Goal: Find specific page/section: Find specific page/section

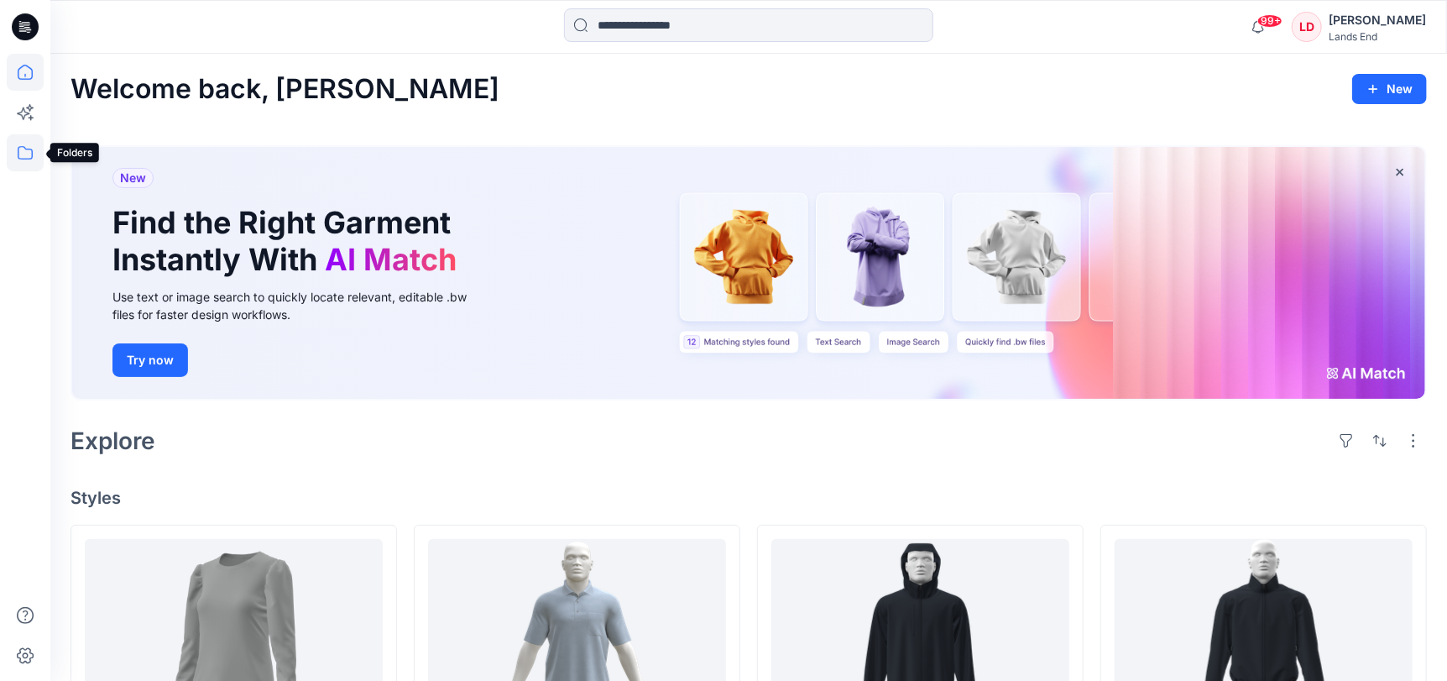
click at [32, 157] on icon at bounding box center [25, 152] width 15 height 13
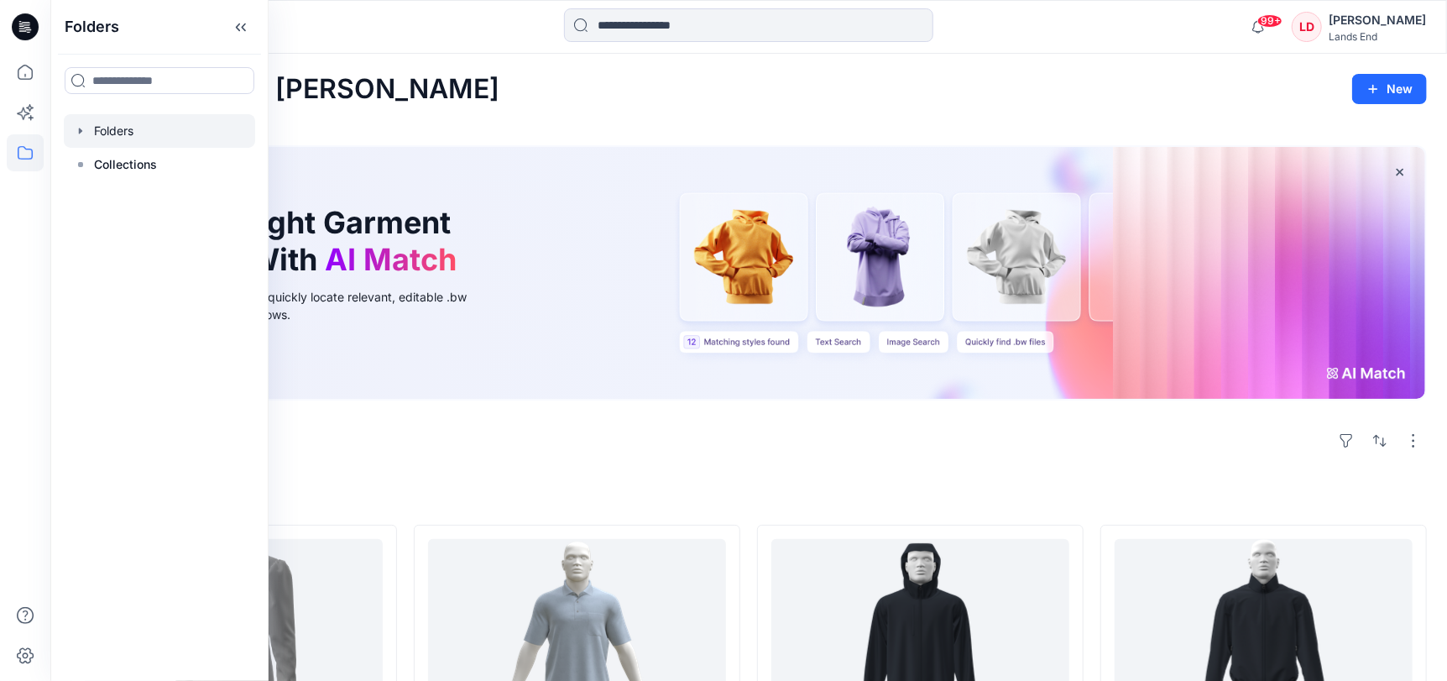
click at [126, 131] on div at bounding box center [159, 131] width 191 height 34
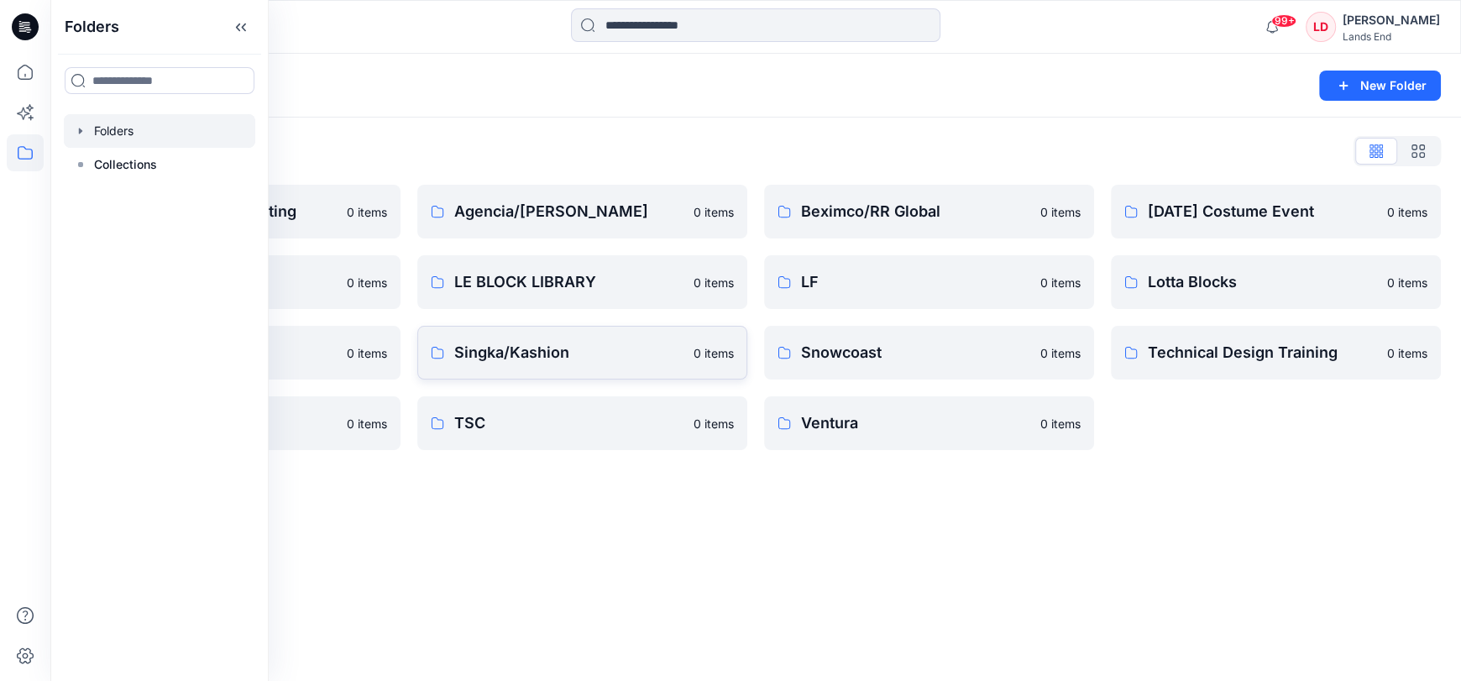
click at [514, 347] on p "Singka/Kashion" at bounding box center [568, 353] width 229 height 24
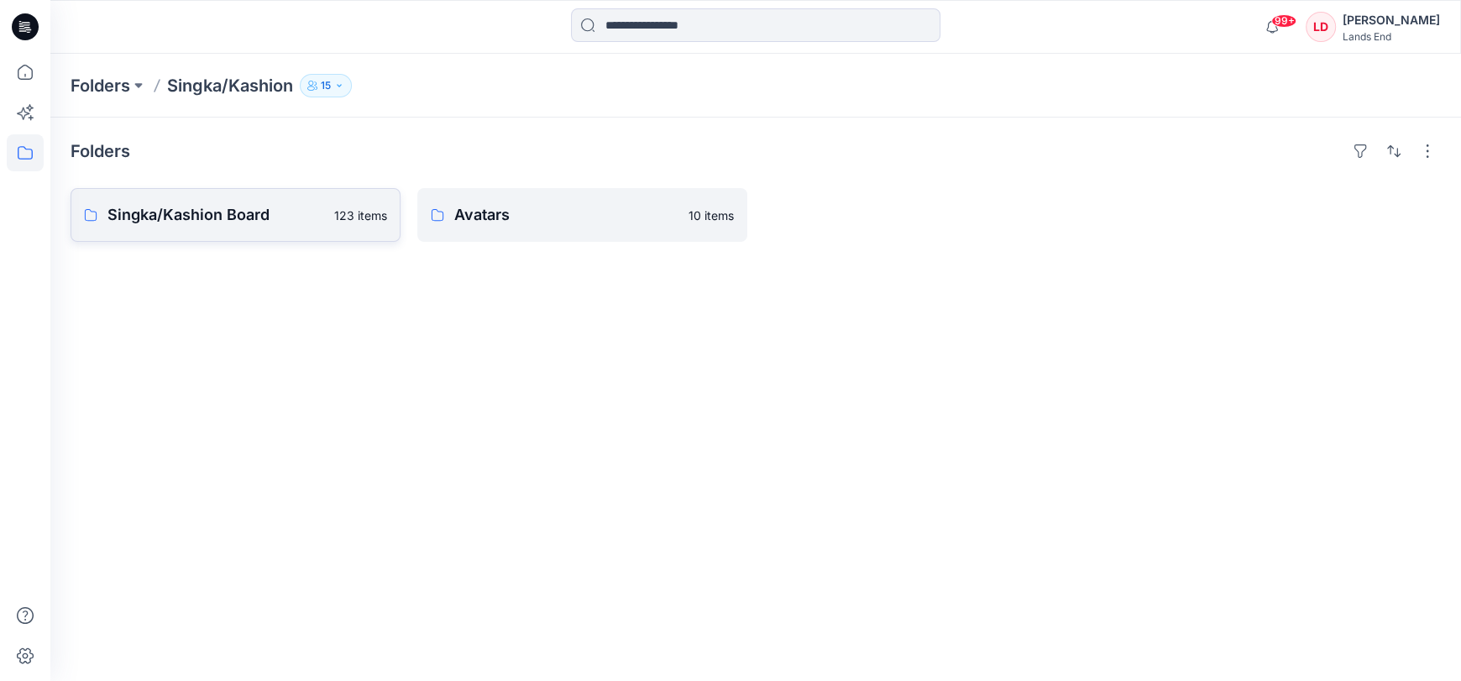
click at [205, 213] on p "Singka/Kashion Board" at bounding box center [215, 215] width 217 height 24
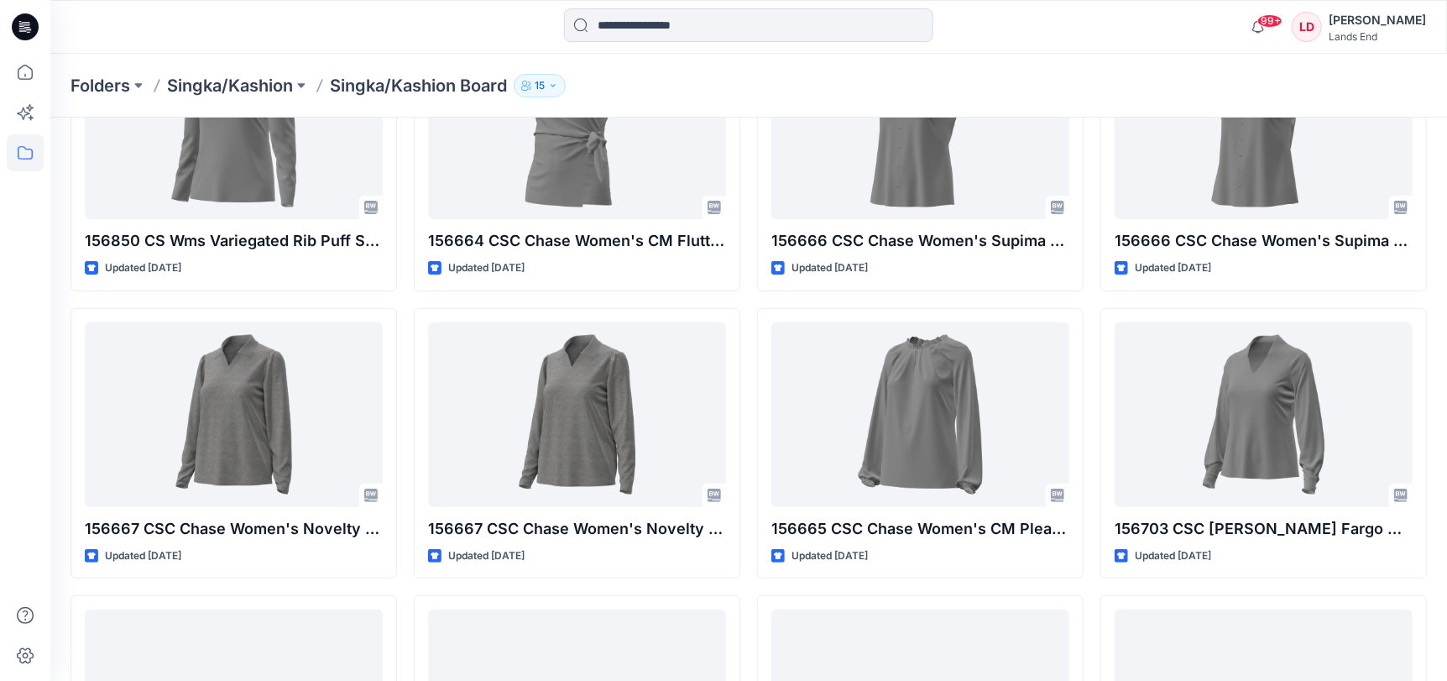
scroll to position [251, 0]
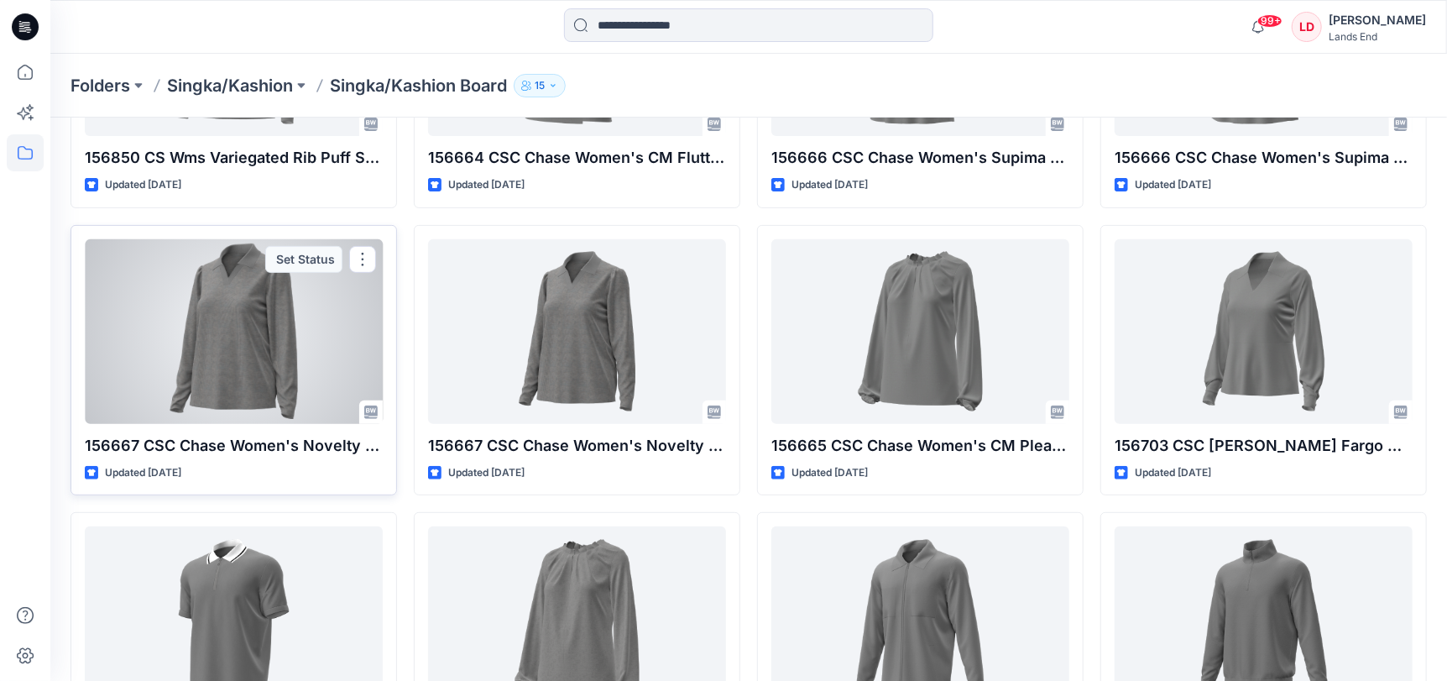
click at [233, 443] on p "156667 CSC Chase Women's Novelty Chevron LS Collared Top option2 update [DATE]" at bounding box center [234, 446] width 298 height 24
click at [210, 349] on div at bounding box center [234, 331] width 298 height 185
